Goal: Task Accomplishment & Management: Complete application form

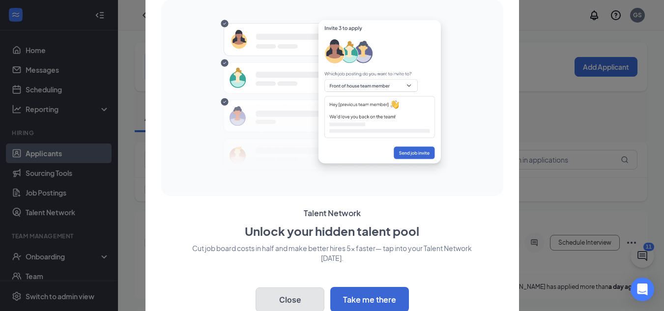
click at [287, 303] on button "Close" at bounding box center [289, 299] width 69 height 25
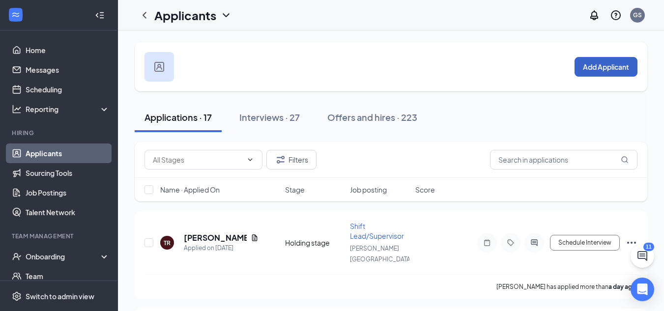
click at [593, 67] on button "Add Applicant" at bounding box center [605, 67] width 63 height 20
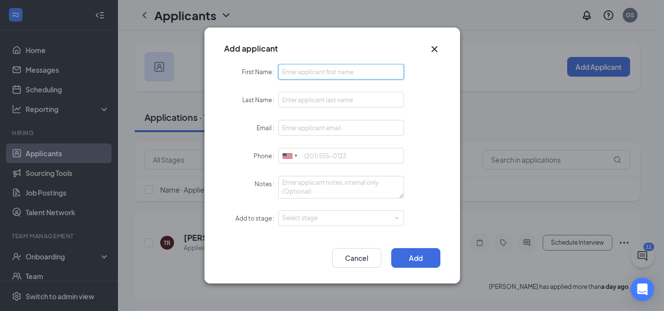
click at [294, 73] on input "First Name" at bounding box center [341, 72] width 126 height 16
click at [282, 73] on input "[PERSON_NAME]" at bounding box center [341, 72] width 126 height 16
click at [283, 72] on input "[PERSON_NAME]" at bounding box center [341, 72] width 126 height 16
type input "[PERSON_NAME]"
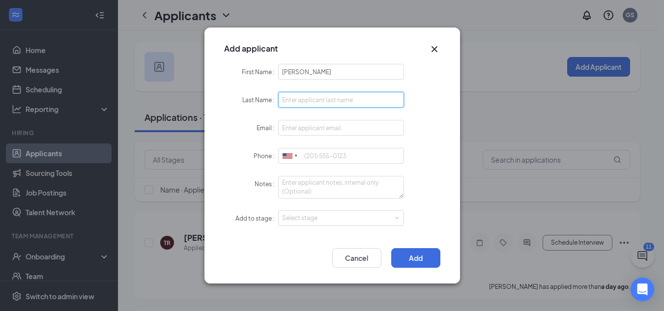
click at [298, 94] on input "Last Name" at bounding box center [341, 100] width 126 height 16
type input "Nzuan"
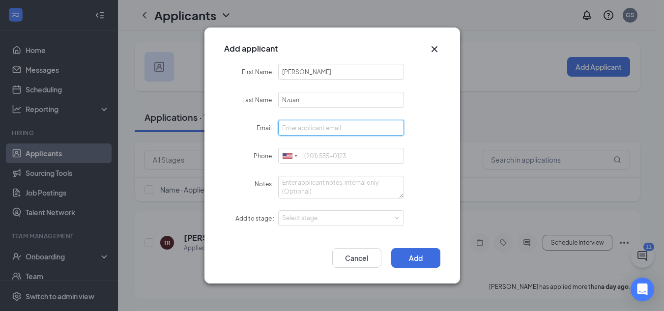
click at [299, 128] on input "Email" at bounding box center [341, 128] width 126 height 16
type input "[EMAIL_ADDRESS][DOMAIN_NAME]"
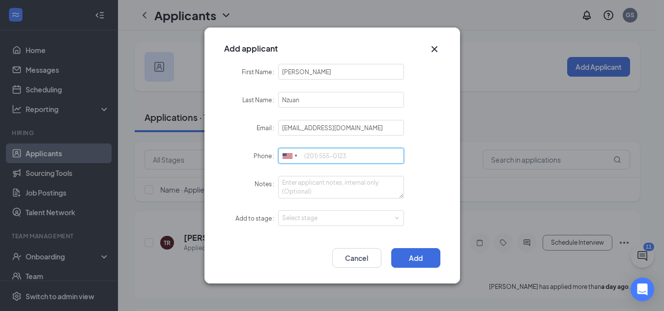
click at [302, 157] on input "Phone" at bounding box center [341, 156] width 126 height 16
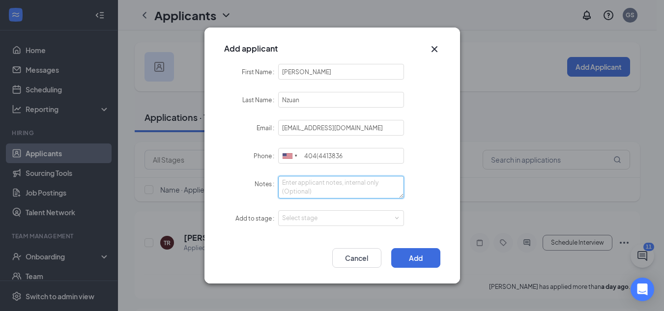
click at [352, 182] on textarea "Notes" at bounding box center [341, 187] width 126 height 23
click at [335, 217] on div "Select stage" at bounding box center [339, 218] width 114 height 10
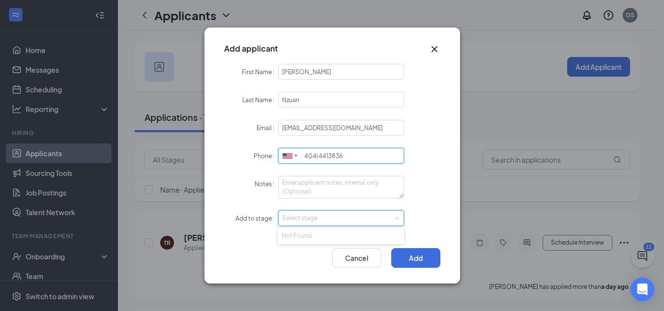
click at [355, 161] on input "404(4413836" at bounding box center [341, 156] width 126 height 16
type input "4"
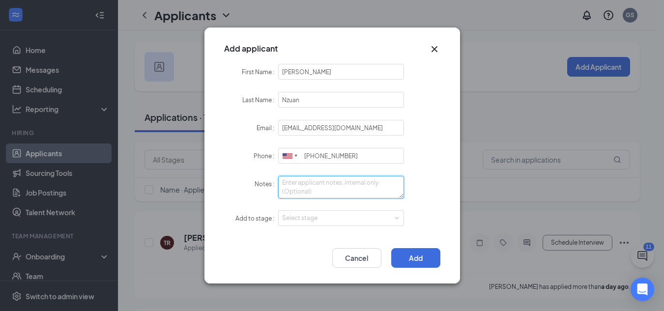
click at [351, 180] on textarea "Notes" at bounding box center [341, 187] width 126 height 23
click at [339, 221] on div "Select stage" at bounding box center [339, 218] width 114 height 10
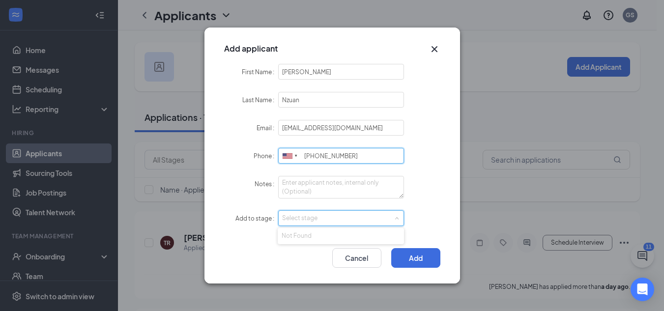
click at [328, 155] on input "(404)4413836" at bounding box center [341, 156] width 126 height 16
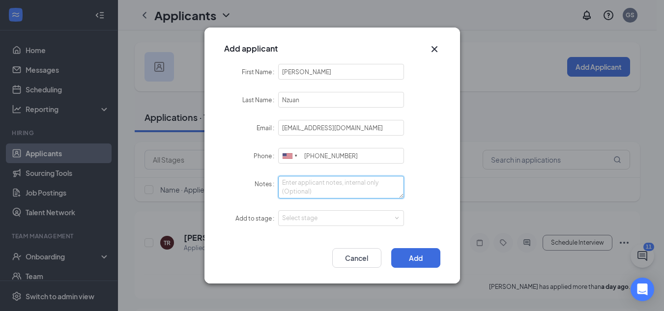
click at [332, 186] on textarea "Notes" at bounding box center [341, 187] width 126 height 23
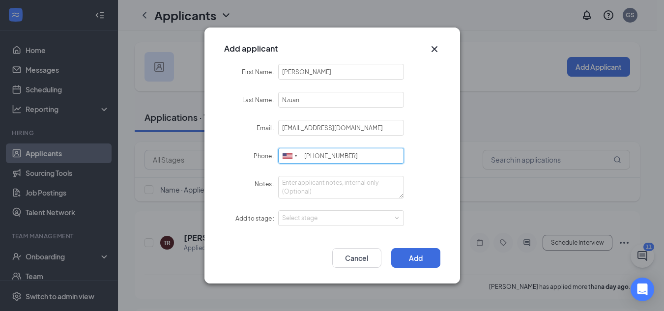
click at [318, 156] on input "[PHONE_NUMBER]" at bounding box center [341, 156] width 126 height 16
click at [314, 218] on div "Select stage" at bounding box center [339, 218] width 114 height 10
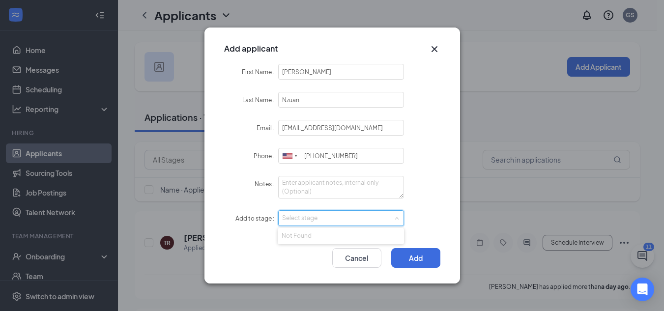
click at [314, 218] on div "Select stage" at bounding box center [339, 218] width 114 height 10
click at [415, 257] on button "Add" at bounding box center [415, 258] width 49 height 20
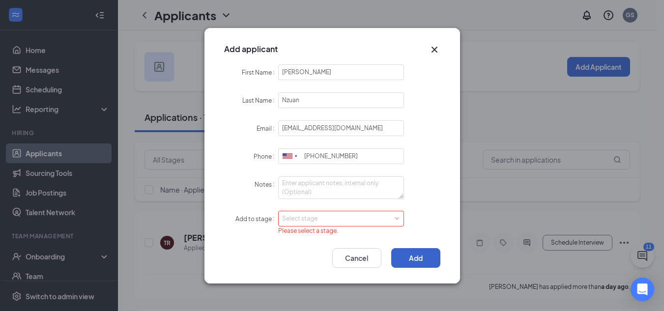
click at [345, 216] on div "Select stage" at bounding box center [339, 219] width 114 height 10
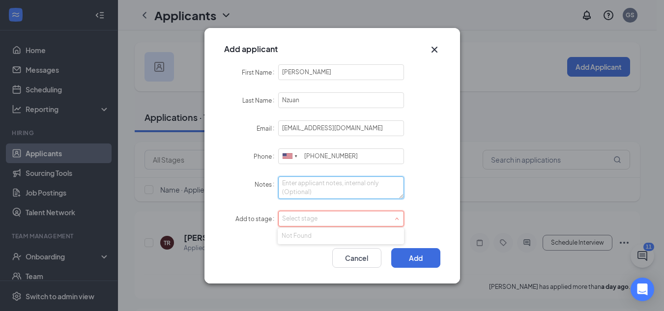
click at [334, 196] on textarea "Notes" at bounding box center [341, 187] width 126 height 23
click at [396, 214] on div "Select stage" at bounding box center [341, 218] width 118 height 15
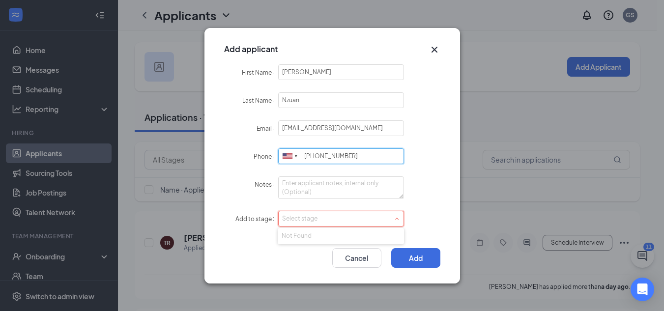
click at [361, 155] on input "(404 )441-3836" at bounding box center [341, 156] width 126 height 16
click at [341, 220] on div "Select stage" at bounding box center [339, 219] width 114 height 10
click at [323, 242] on li "Not Found" at bounding box center [341, 236] width 126 height 16
click at [307, 242] on li "Not Found" at bounding box center [341, 236] width 126 height 16
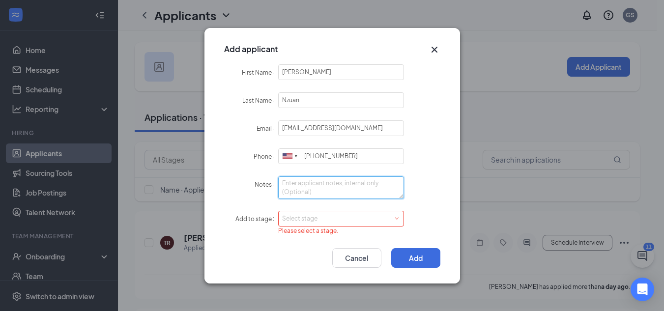
click at [291, 187] on textarea "Notes" at bounding box center [341, 187] width 126 height 23
click at [356, 147] on form "First Name Theodore Last Name Nzuan Email nzuantheodorej@gmail.com Phone United…" at bounding box center [332, 151] width 216 height 174
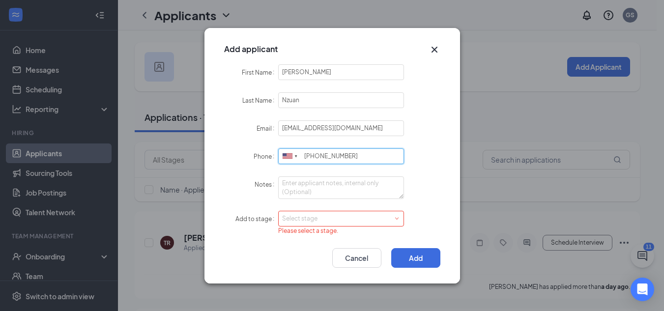
click at [356, 160] on input "(404 )441-3836" at bounding box center [341, 156] width 126 height 16
type input "("
click at [398, 220] on span at bounding box center [396, 218] width 4 height 4
click at [372, 239] on li "Not Found" at bounding box center [341, 236] width 126 height 16
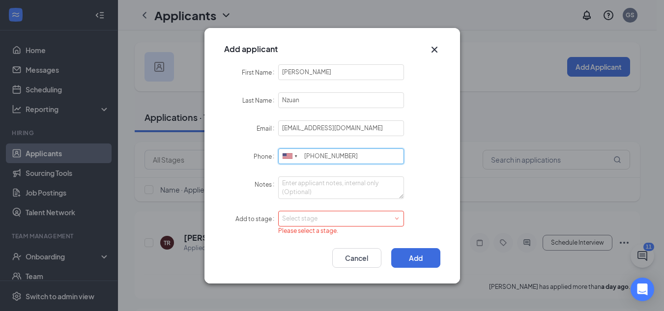
click at [315, 155] on input "(404)441-3839" at bounding box center [341, 156] width 126 height 16
click at [318, 157] on input "(404)441-3839" at bounding box center [341, 156] width 126 height 16
click at [367, 149] on input "(404 )441-3839" at bounding box center [341, 156] width 126 height 16
type input "(404 )441-3839"
click at [366, 202] on form "First Name Theodore Last Name Nzuan Email nzuantheodorej@gmail.com Phone United…" at bounding box center [332, 151] width 216 height 174
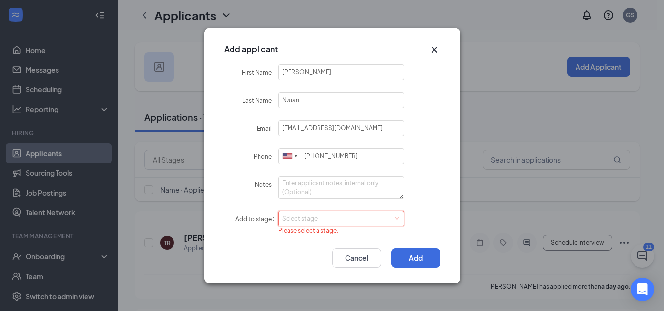
click at [400, 219] on div "Select stage" at bounding box center [341, 218] width 118 height 15
click at [382, 224] on div "Select stage" at bounding box center [341, 218] width 118 height 15
click at [351, 258] on button "Cancel" at bounding box center [356, 258] width 49 height 20
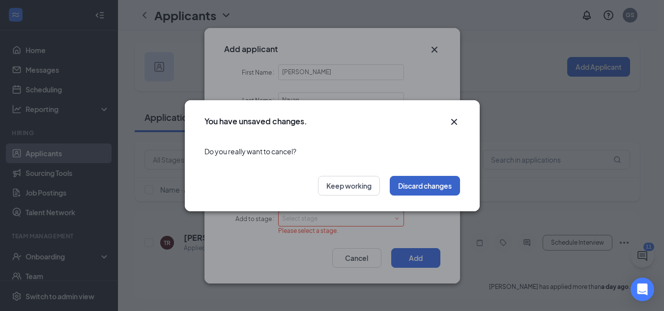
click at [421, 190] on button "Discard changes" at bounding box center [425, 186] width 70 height 20
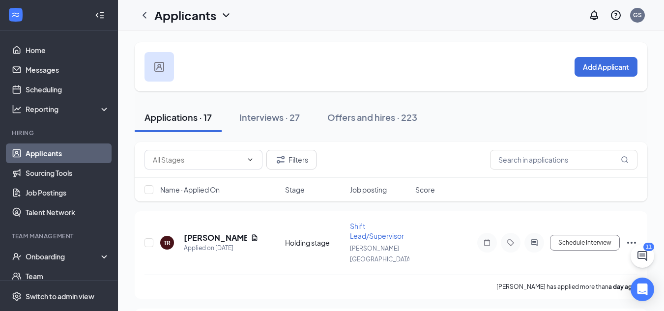
click at [158, 72] on div at bounding box center [158, 66] width 29 height 29
click at [226, 14] on icon "ChevronDown" at bounding box center [226, 15] width 12 height 12
click at [590, 70] on button "Add Applicant" at bounding box center [605, 67] width 63 height 20
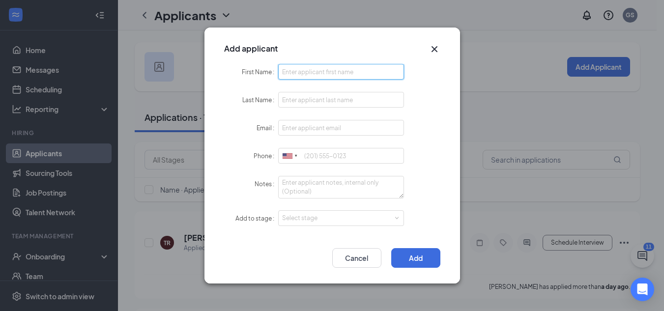
click at [368, 76] on input "First Name" at bounding box center [341, 72] width 126 height 16
type input "[PERSON_NAME]"
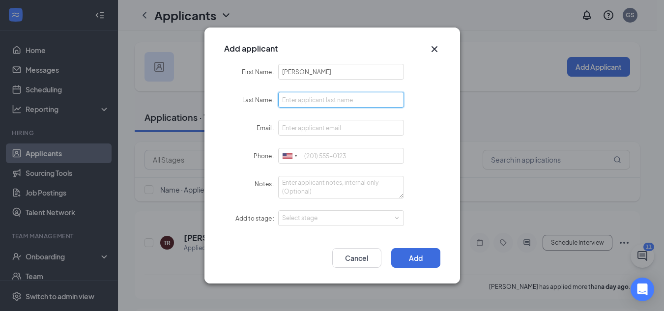
click at [341, 99] on input "Last Name" at bounding box center [341, 100] width 126 height 16
type input "Nzuan"
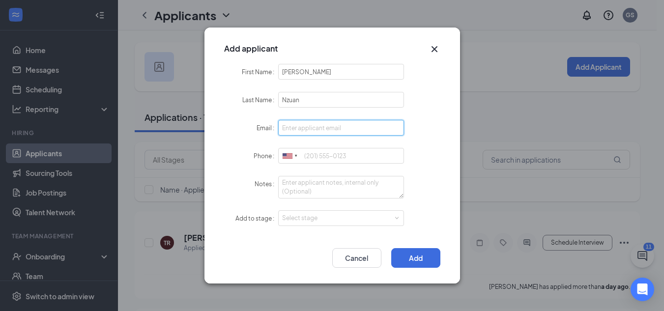
click at [339, 130] on input "Email" at bounding box center [341, 128] width 126 height 16
type input "[EMAIL_ADDRESS][DOMAIN_NAME]"
click at [299, 156] on div at bounding box center [290, 155] width 23 height 15
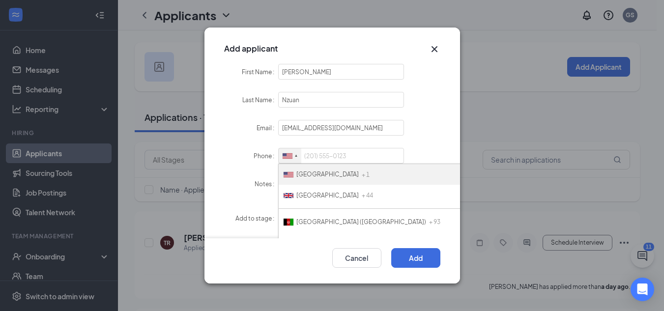
click at [310, 173] on span "[GEOGRAPHIC_DATA]" at bounding box center [327, 173] width 62 height 7
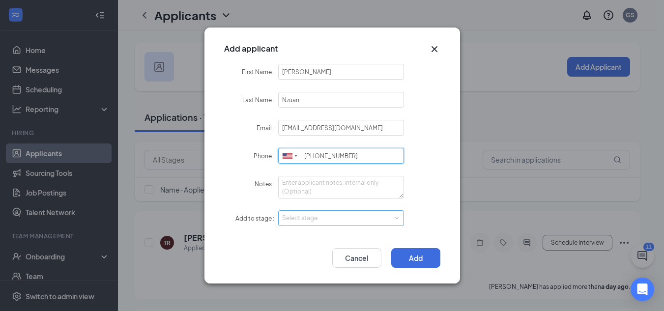
click at [308, 219] on div "Select stage" at bounding box center [339, 218] width 114 height 10
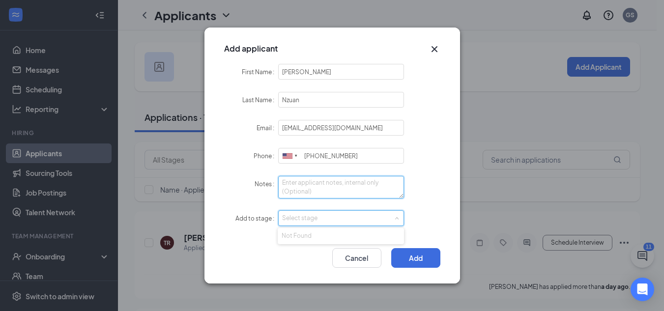
click at [313, 184] on textarea "Notes" at bounding box center [341, 187] width 126 height 23
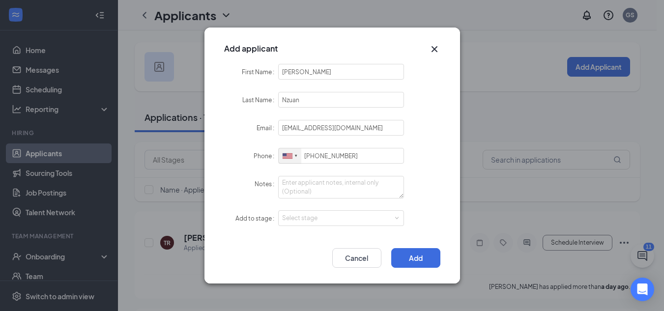
click at [351, 164] on div "United States + 1 United Kingdom + 44 Afghanistan (‫افغانستان‬‎) + 93 Albania (…" at bounding box center [341, 156] width 126 height 16
click at [357, 153] on input "404-441-3836" at bounding box center [341, 156] width 126 height 16
click at [319, 157] on input "404-441-3836" at bounding box center [341, 156] width 126 height 16
click at [304, 156] on input "404)441-3836" at bounding box center [341, 156] width 126 height 16
type input "[PHONE_NUMBER]"
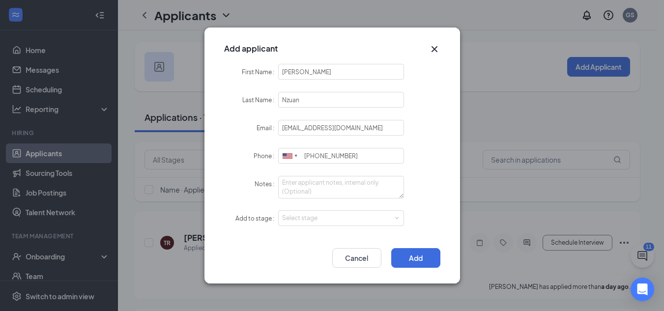
click at [400, 174] on form "First Name Theodore Last Name Nzuan Email nzuantheodorej@gmail.com Phone United…" at bounding box center [332, 151] width 216 height 174
click at [364, 217] on div "Select stage" at bounding box center [339, 218] width 114 height 10
click at [424, 259] on button "Add" at bounding box center [415, 258] width 49 height 20
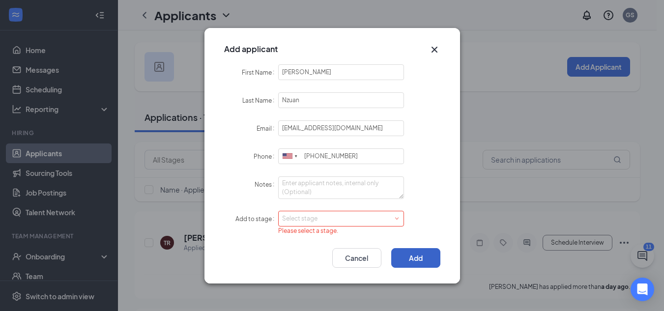
click at [424, 259] on button "Add" at bounding box center [415, 258] width 49 height 20
click at [436, 49] on icon "Cross" at bounding box center [434, 50] width 12 height 12
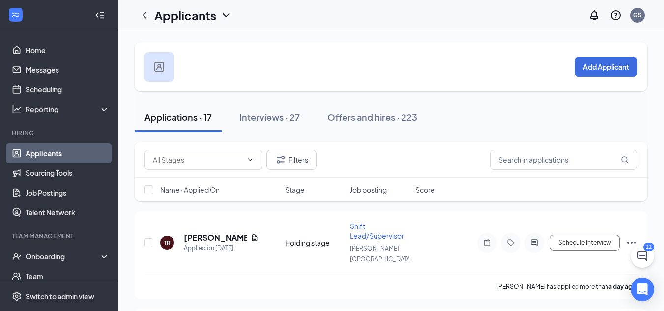
click at [225, 15] on icon "ChevronDown" at bounding box center [226, 15] width 6 height 4
click at [194, 45] on link "Applicants" at bounding box center [213, 43] width 106 height 10
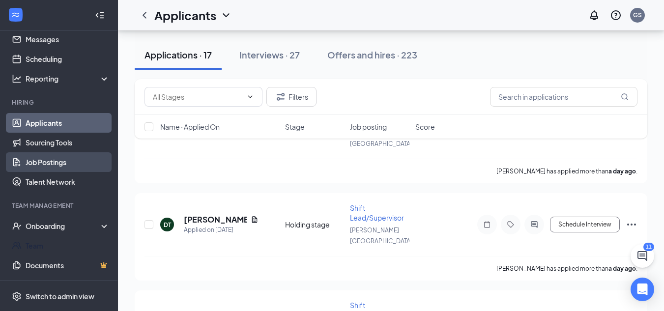
scroll to position [30, 0]
click at [49, 162] on link "Job Postings" at bounding box center [68, 163] width 84 height 20
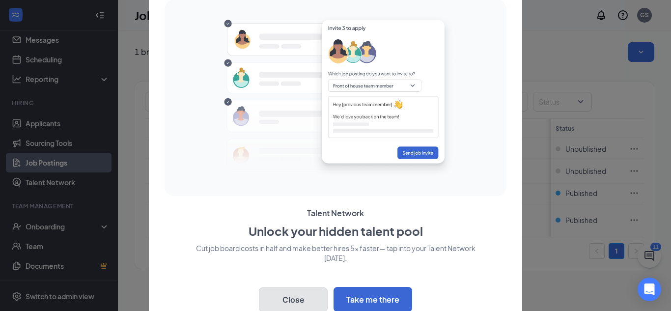
click at [290, 294] on button "Close" at bounding box center [293, 299] width 69 height 25
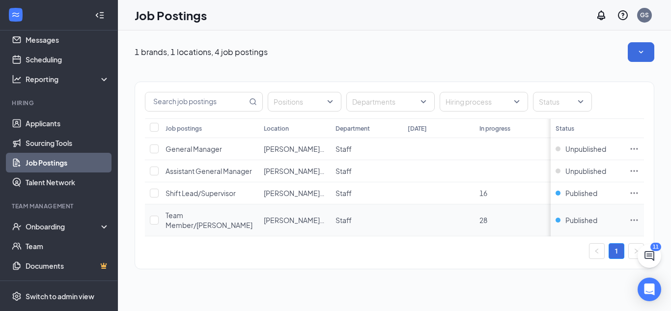
click at [207, 214] on span "Team Member/[PERSON_NAME]" at bounding box center [209, 220] width 87 height 19
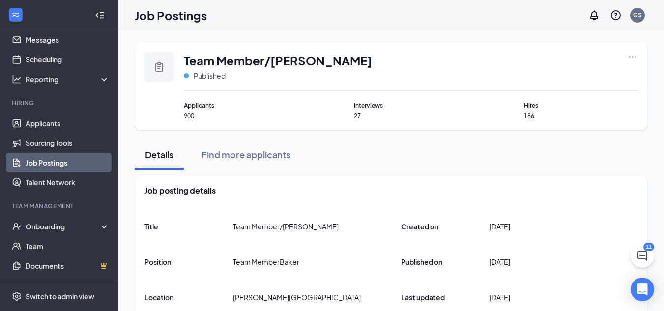
click at [632, 59] on icon "Ellipses" at bounding box center [632, 57] width 10 height 10
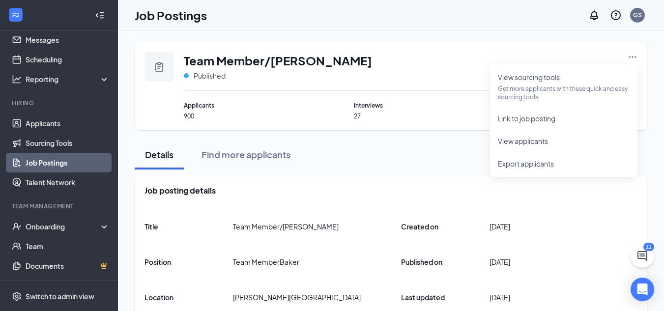
click at [431, 70] on div "Team Member/Baker Published" at bounding box center [410, 71] width 453 height 39
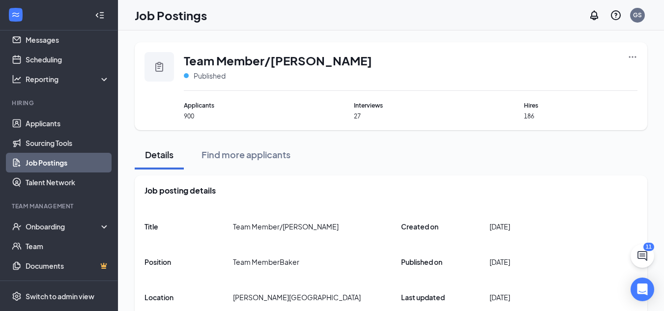
click at [633, 57] on icon "Ellipses" at bounding box center [632, 56] width 7 height 1
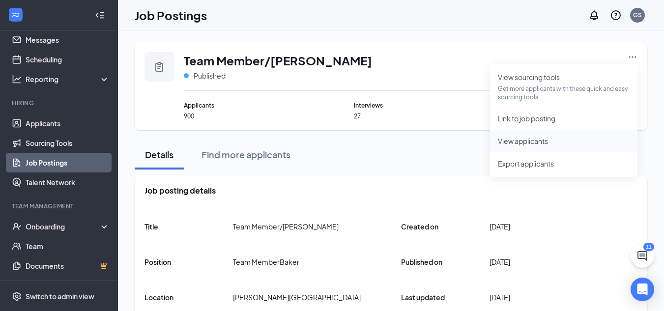
click at [535, 140] on span "View applicants" at bounding box center [523, 141] width 50 height 9
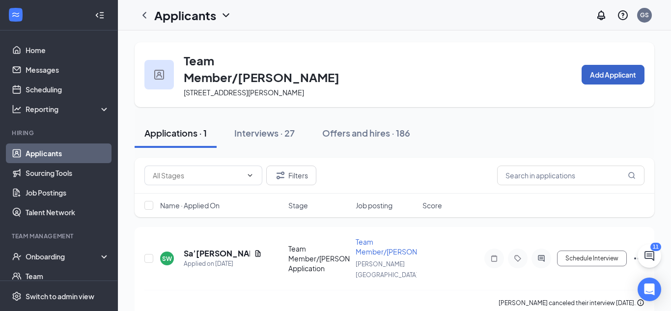
click at [599, 65] on button "Add Applicant" at bounding box center [613, 75] width 63 height 20
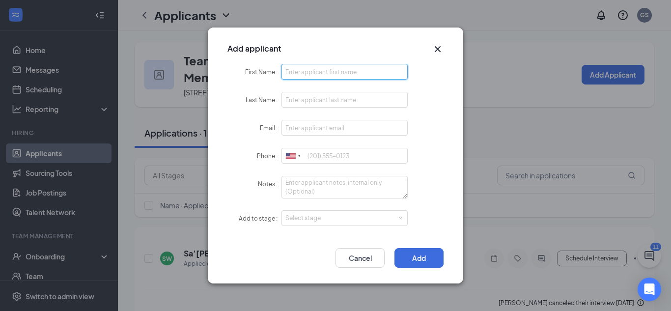
click at [373, 68] on input "First Name" at bounding box center [344, 72] width 126 height 16
type input "[PERSON_NAME]"
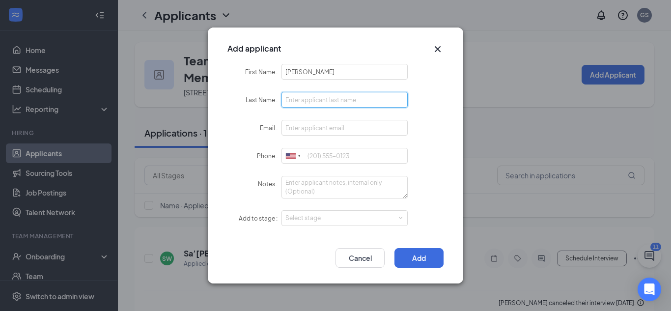
click at [354, 98] on input "Last Name" at bounding box center [344, 100] width 126 height 16
type input "Nzuan"
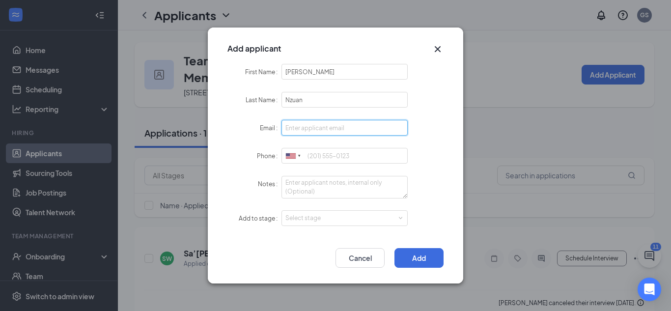
click at [343, 127] on input "Email" at bounding box center [344, 128] width 126 height 16
type input "[EMAIL_ADDRESS][DOMAIN_NAME]"
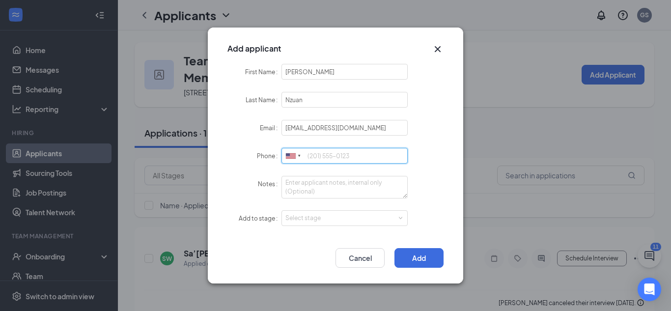
click at [310, 157] on input "Phone" at bounding box center [344, 156] width 126 height 16
click at [316, 220] on div "Select stage" at bounding box center [342, 218] width 114 height 10
type input "[PHONE_NUMBER]"
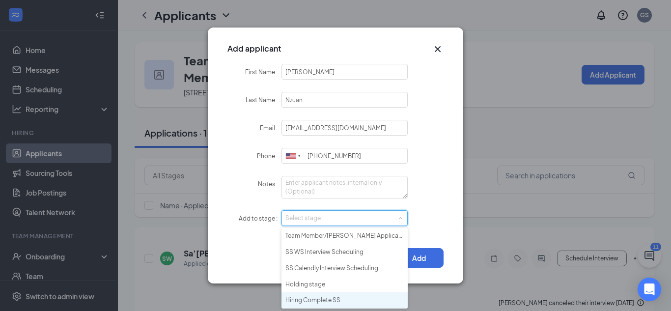
click at [323, 296] on li "Hiring Complete SS" at bounding box center [344, 300] width 126 height 16
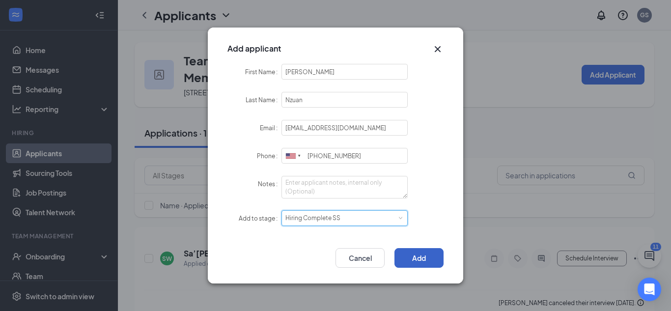
click at [414, 256] on button "Add" at bounding box center [418, 258] width 49 height 20
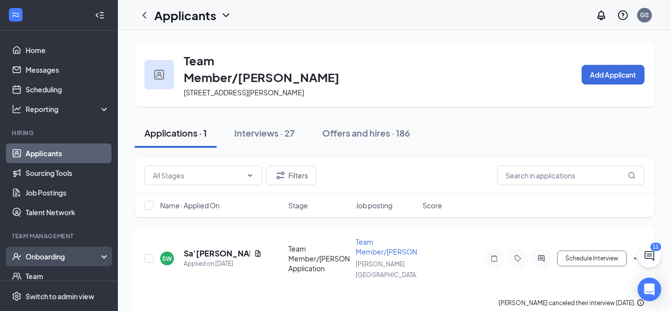
click at [98, 259] on div "Onboarding" at bounding box center [59, 257] width 118 height 20
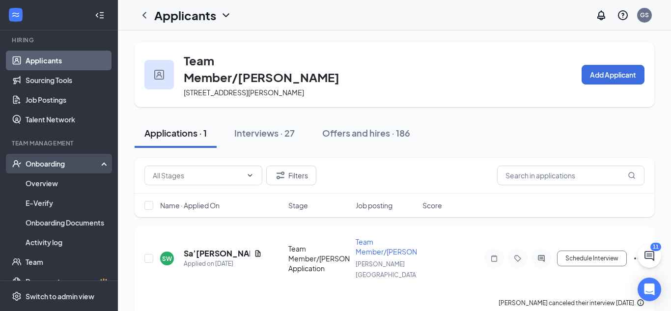
scroll to position [94, 0]
click at [67, 164] on div "Onboarding" at bounding box center [64, 163] width 76 height 10
click at [67, 164] on div "Onboarding" at bounding box center [64, 164] width 76 height 10
click at [57, 182] on link "Overview" at bounding box center [68, 182] width 84 height 20
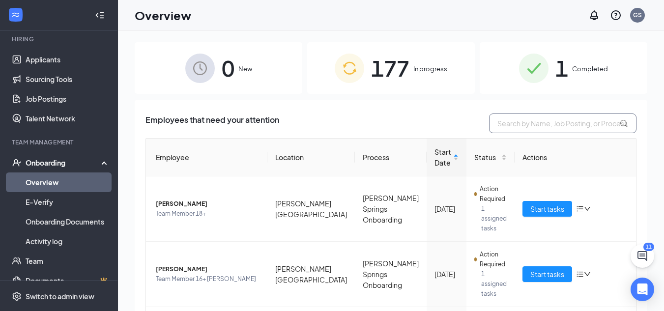
click at [495, 126] on input "text" at bounding box center [562, 123] width 147 height 20
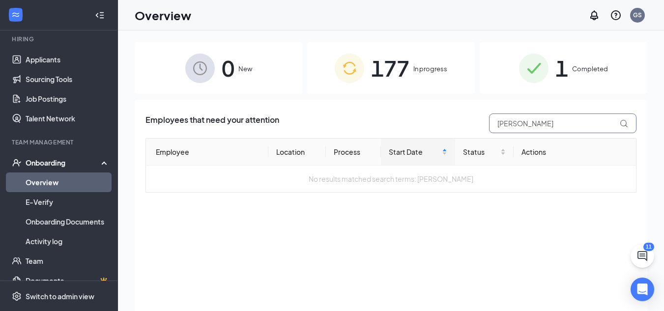
type input "[PERSON_NAME]"
click at [64, 179] on link "Overview" at bounding box center [68, 182] width 84 height 20
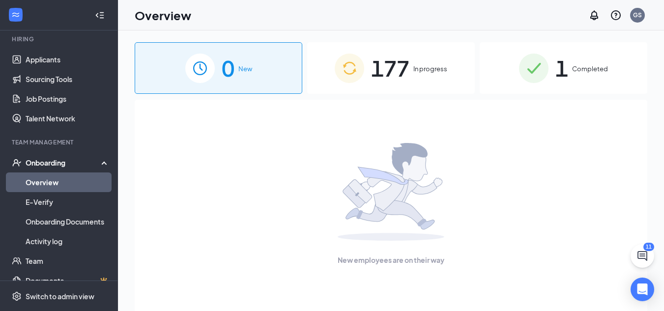
click at [227, 65] on span "0" at bounding box center [228, 68] width 13 height 34
click at [538, 71] on img at bounding box center [533, 68] width 29 height 29
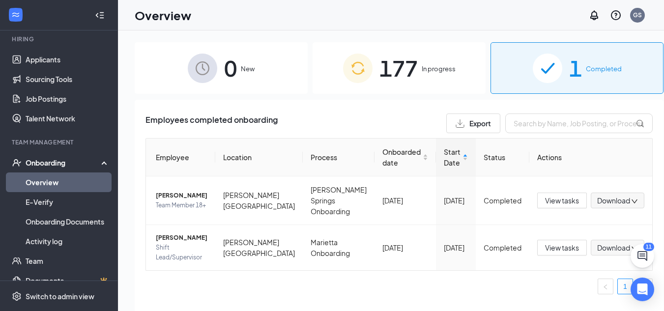
click at [410, 77] on div "177 In progress" at bounding box center [398, 68] width 173 height 52
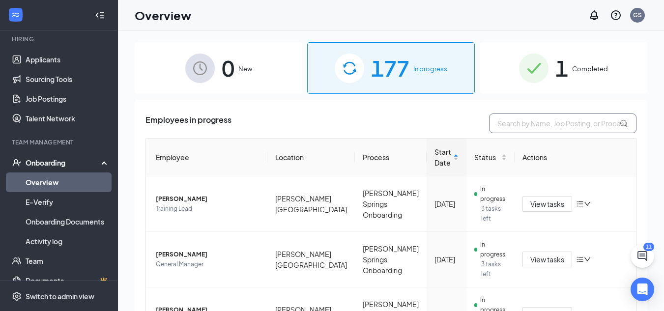
click at [545, 120] on input "text" at bounding box center [562, 123] width 147 height 20
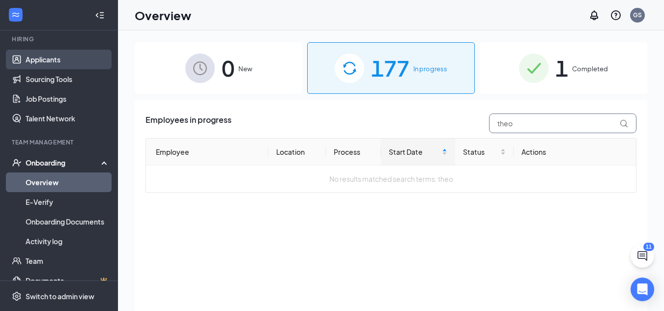
type input "theo"
click at [65, 58] on link "Applicants" at bounding box center [68, 60] width 84 height 20
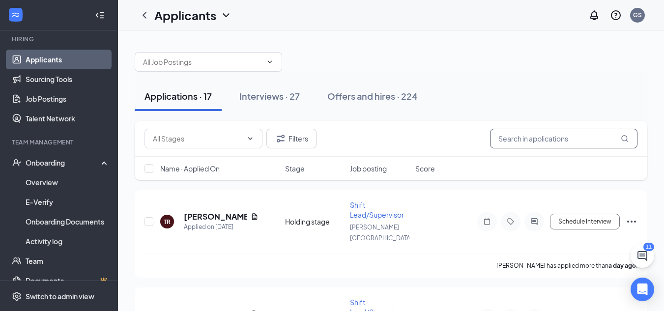
click at [517, 138] on input "text" at bounding box center [563, 139] width 147 height 20
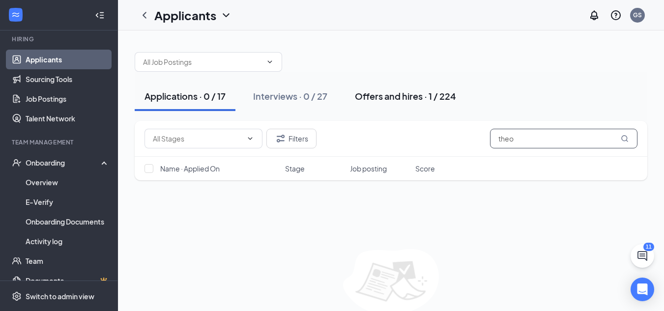
type input "theo"
click at [389, 93] on div "Offers and hires · 1 / 224" at bounding box center [405, 96] width 101 height 12
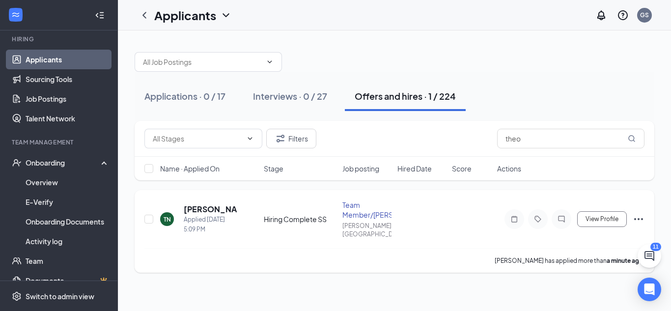
click at [640, 213] on icon "Ellipses" at bounding box center [639, 219] width 12 height 12
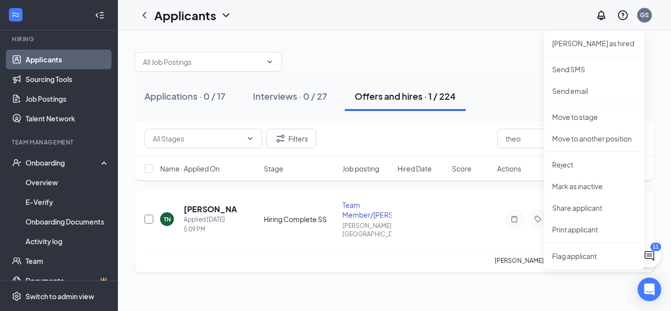
click at [148, 217] on input "checkbox" at bounding box center [148, 219] width 9 height 9
checkbox input "true"
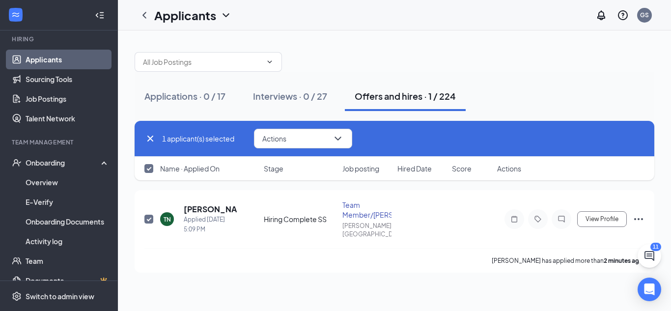
click at [276, 168] on span "Stage" at bounding box center [274, 169] width 20 height 10
checkbox input "false"
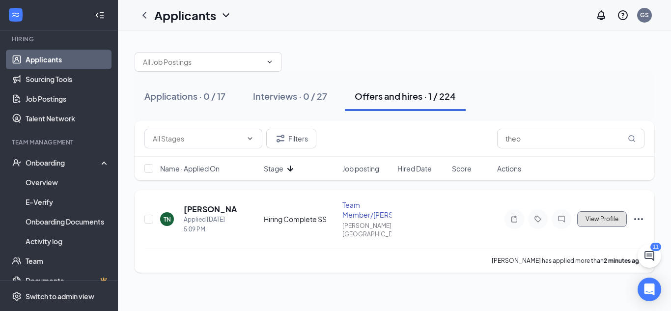
click at [612, 216] on span "View Profile" at bounding box center [602, 219] width 33 height 7
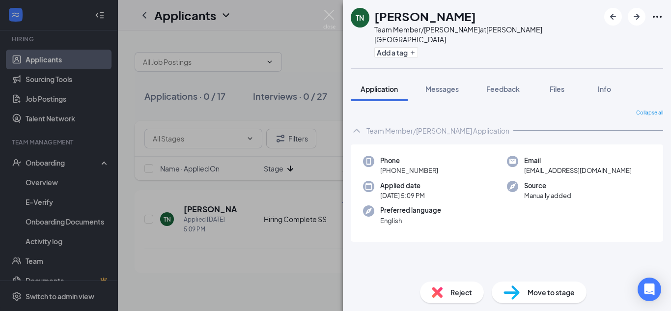
click at [535, 290] on span "Move to stage" at bounding box center [551, 292] width 47 height 11
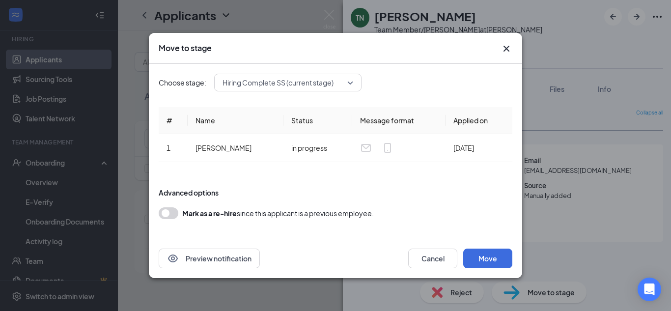
click at [352, 86] on span "Hiring Complete SS (current stage)" at bounding box center [288, 82] width 131 height 15
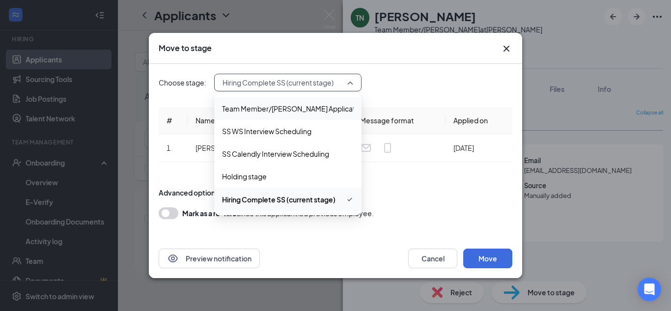
click at [427, 60] on div "Move to stage" at bounding box center [335, 48] width 373 height 31
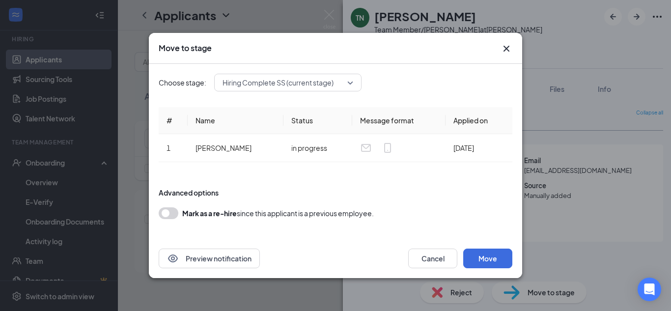
click at [505, 42] on div "Move to stage" at bounding box center [335, 48] width 373 height 31
click at [505, 48] on icon "Cross" at bounding box center [507, 49] width 6 height 6
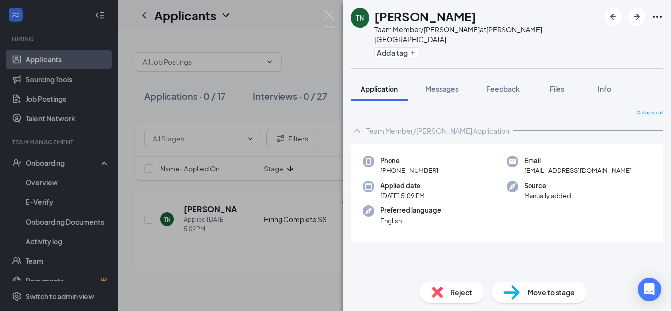
click at [15, 163] on div "TN [PERSON_NAME] Team Member/[PERSON_NAME] at [PERSON_NAME][GEOGRAPHIC_DATA] Ad…" at bounding box center [335, 155] width 671 height 311
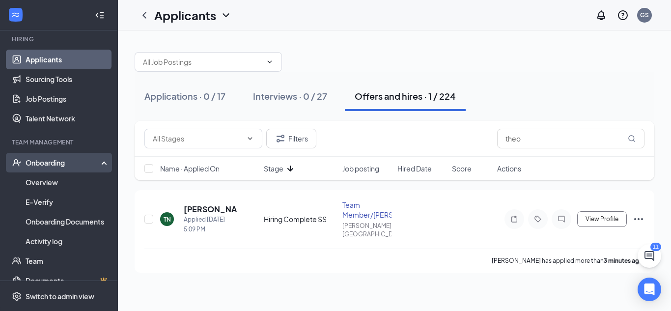
click at [40, 161] on div "Onboarding" at bounding box center [64, 163] width 76 height 10
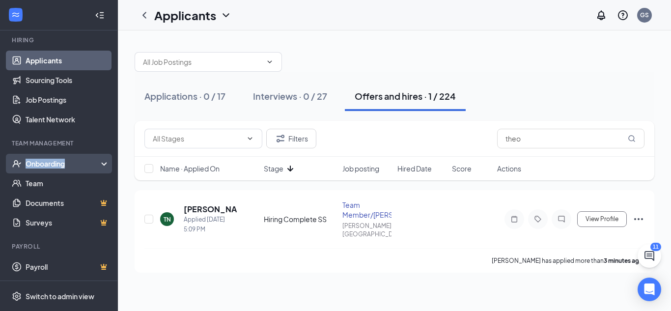
click at [40, 161] on div "Onboarding" at bounding box center [64, 164] width 76 height 10
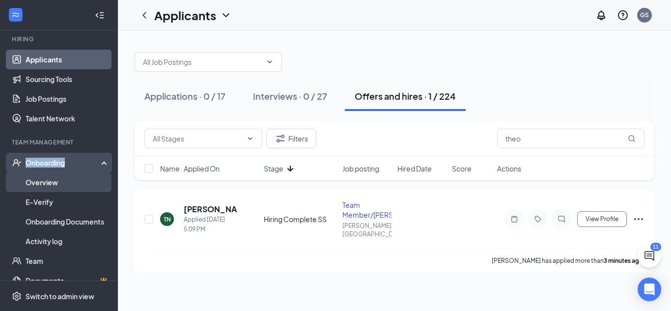
click at [62, 182] on link "Overview" at bounding box center [68, 182] width 84 height 20
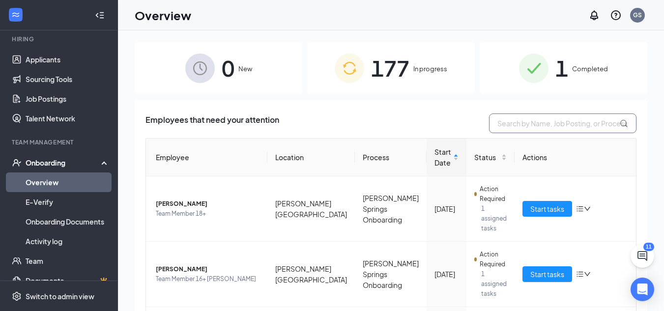
click at [504, 124] on input "text" at bounding box center [562, 123] width 147 height 20
type input "Theo"
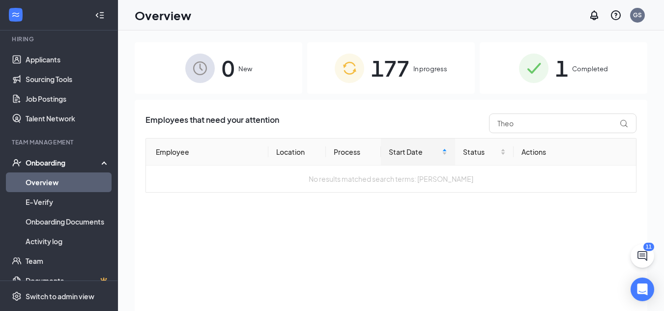
click at [417, 64] on span "In progress" at bounding box center [430, 69] width 34 height 10
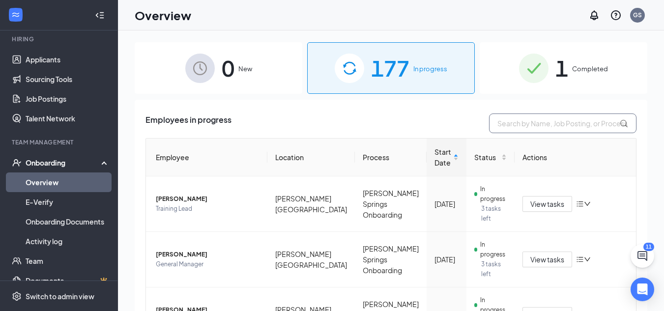
click at [534, 127] on input "text" at bounding box center [562, 123] width 147 height 20
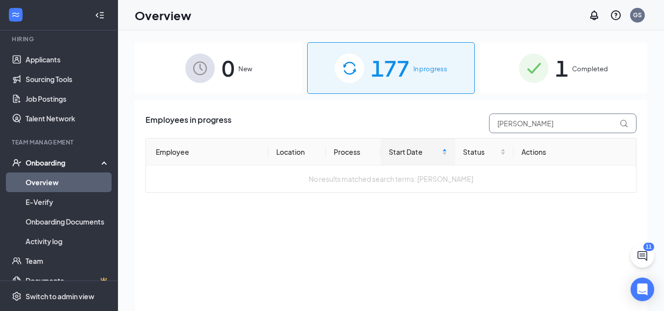
drag, startPoint x: 531, startPoint y: 128, endPoint x: 581, endPoint y: 72, distance: 74.8
click at [581, 72] on div "0 New 177 In progress 1 Completed Employees in progress [PERSON_NAME] Employee …" at bounding box center [391, 192] width 512 height 301
type input "[PERSON_NAME]"
click at [581, 72] on span "Completed" at bounding box center [590, 69] width 36 height 10
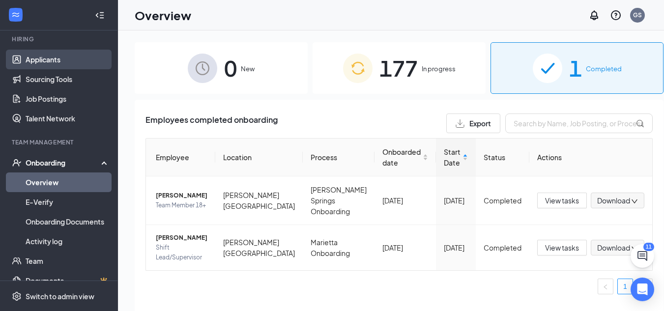
click at [53, 60] on link "Applicants" at bounding box center [68, 60] width 84 height 20
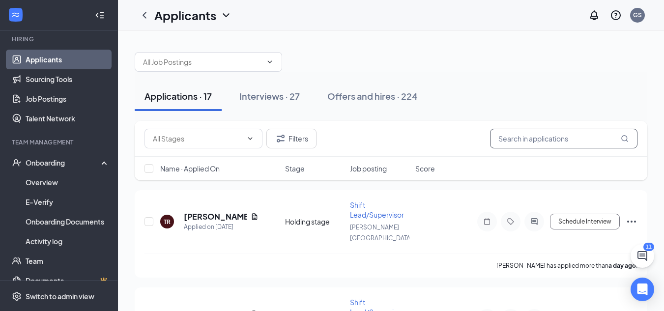
click at [502, 138] on input "text" at bounding box center [563, 139] width 147 height 20
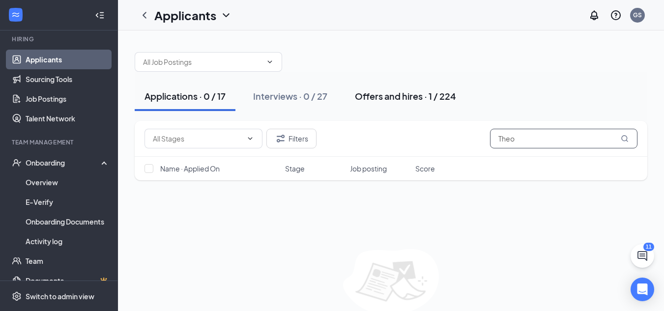
type input "Theo"
click at [393, 96] on div "Offers and hires · 1 / 224" at bounding box center [405, 96] width 101 height 12
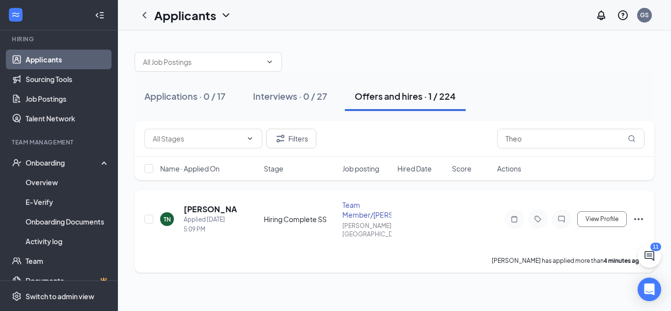
click at [643, 216] on icon "Ellipses" at bounding box center [639, 219] width 12 height 12
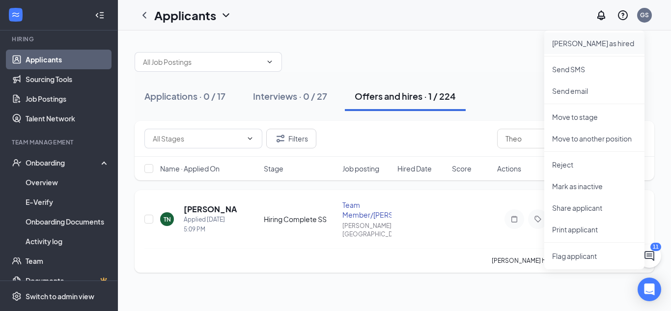
click at [569, 47] on p "[PERSON_NAME] as hired" at bounding box center [594, 43] width 84 height 10
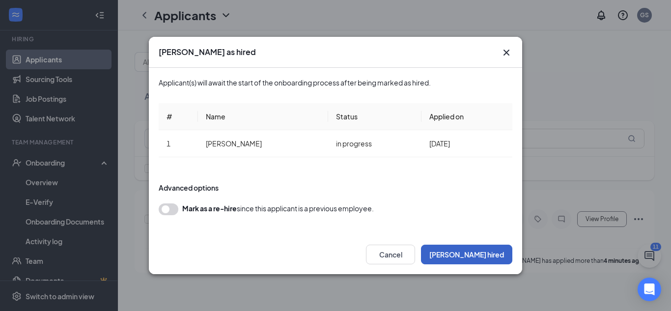
click at [491, 252] on button "[PERSON_NAME] hired" at bounding box center [466, 255] width 91 height 20
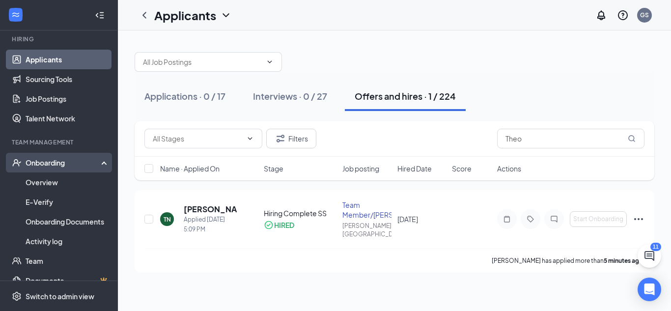
click at [60, 165] on div "Onboarding" at bounding box center [64, 163] width 76 height 10
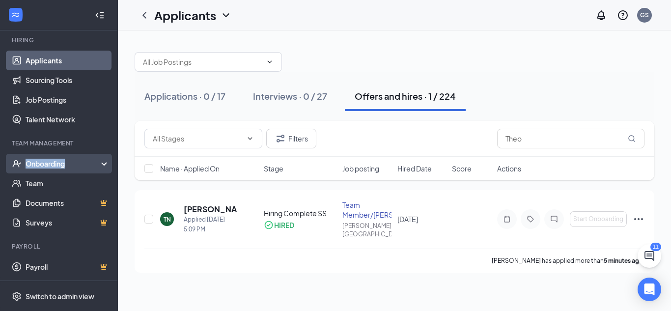
click at [60, 165] on div "Onboarding" at bounding box center [64, 164] width 76 height 10
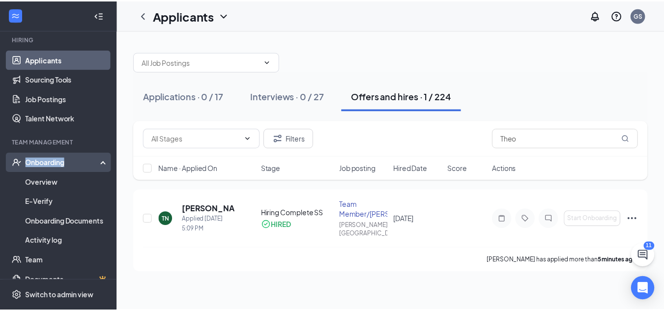
scroll to position [94, 0]
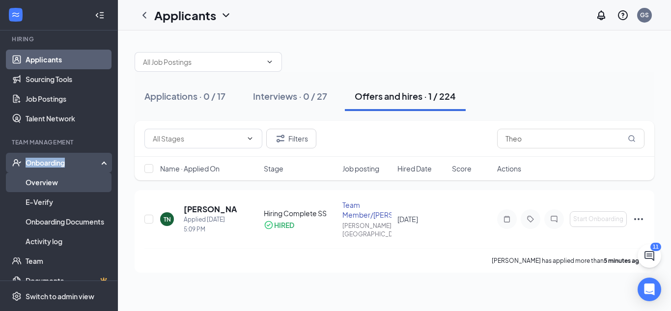
click at [51, 183] on link "Overview" at bounding box center [68, 182] width 84 height 20
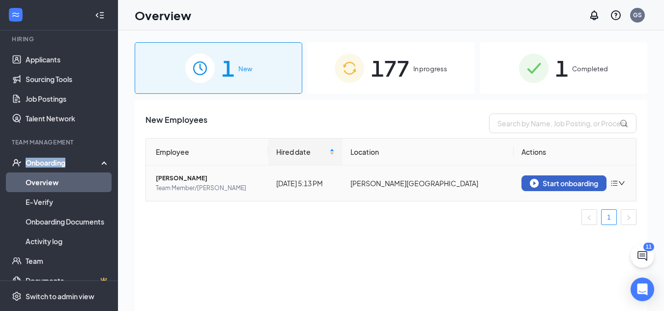
click at [541, 184] on div "Start onboarding" at bounding box center [564, 183] width 68 height 9
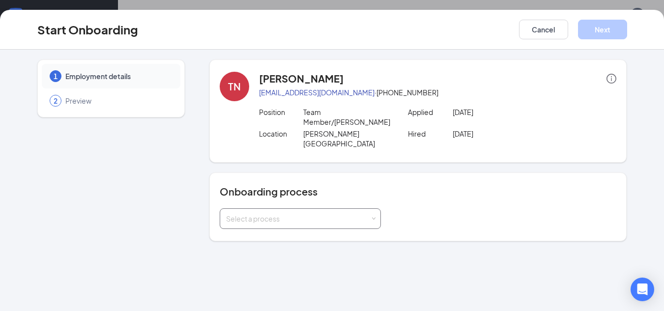
click at [368, 214] on div "Select a process" at bounding box center [298, 219] width 144 height 10
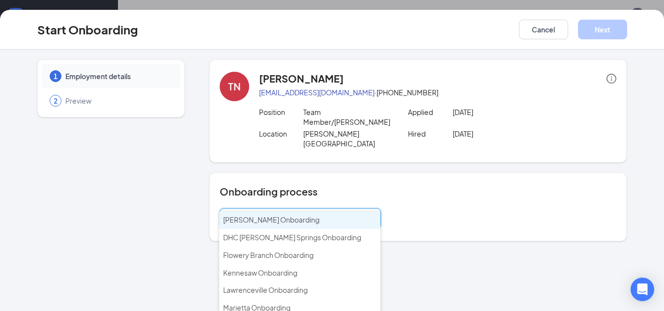
scroll to position [44, 0]
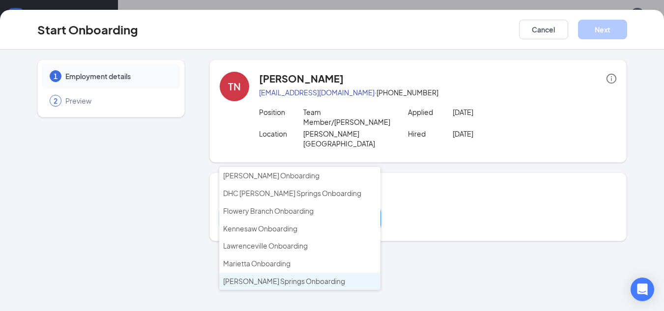
click at [305, 282] on span "[PERSON_NAME] Springs Onboarding" at bounding box center [284, 281] width 122 height 9
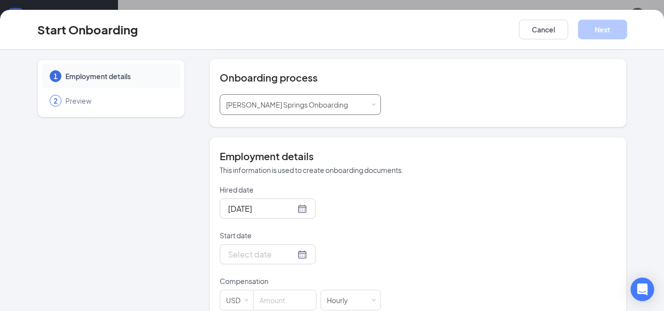
scroll to position [116, 0]
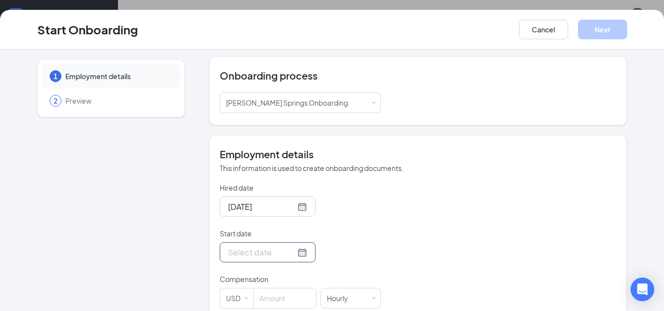
click at [290, 246] on div at bounding box center [267, 252] width 79 height 12
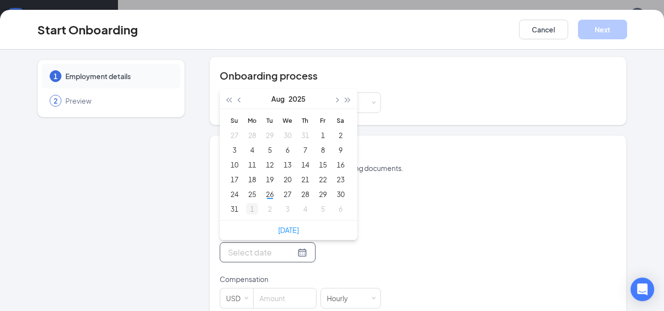
type input "[DATE]"
click at [250, 203] on div "1" at bounding box center [252, 209] width 12 height 12
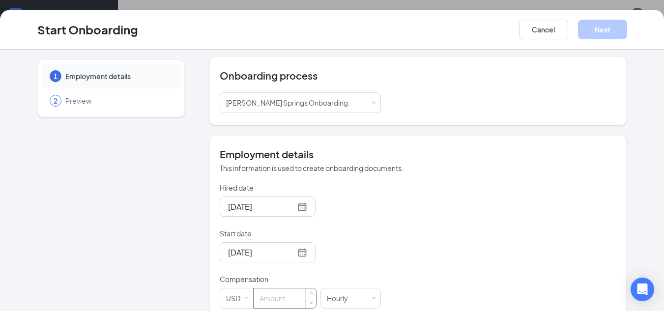
click at [267, 288] on input at bounding box center [284, 298] width 62 height 20
click at [593, 24] on button "Next" at bounding box center [602, 30] width 49 height 20
type input "9.5"
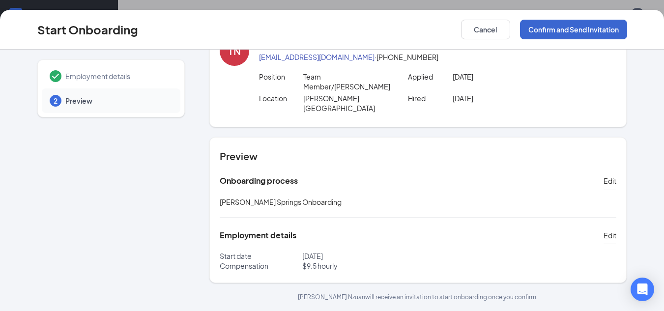
scroll to position [16, 0]
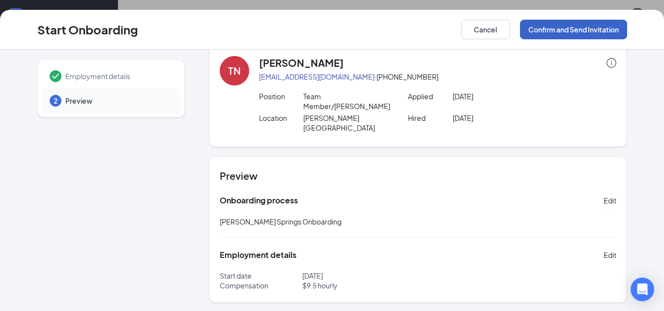
click at [574, 34] on button "Confirm and Send Invitation" at bounding box center [573, 30] width 107 height 20
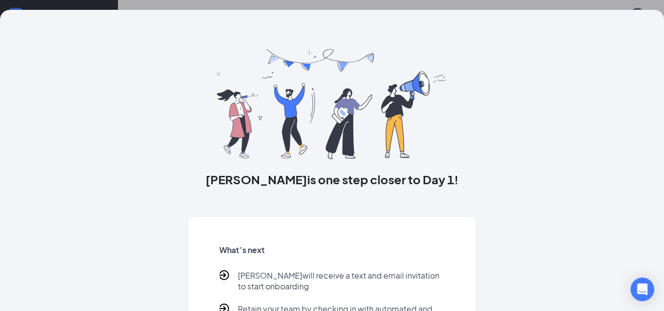
scroll to position [79, 0]
